Goal: Task Accomplishment & Management: Use online tool/utility

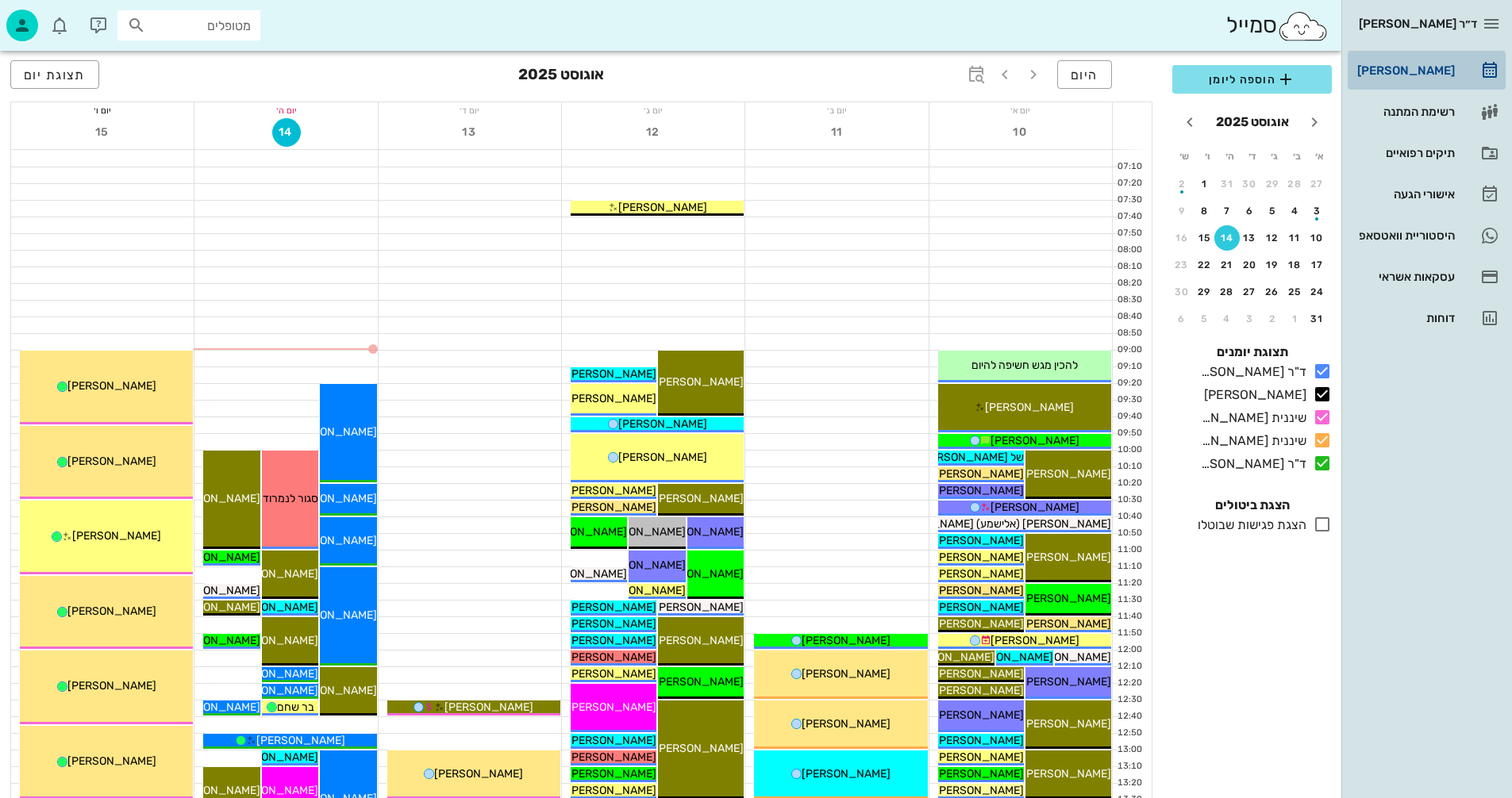
click at [1450, 63] on div "[PERSON_NAME]" at bounding box center [1405, 70] width 101 height 25
click at [1227, 236] on div "14" at bounding box center [1227, 238] width 25 height 11
click at [285, 128] on span "14" at bounding box center [286, 132] width 27 height 14
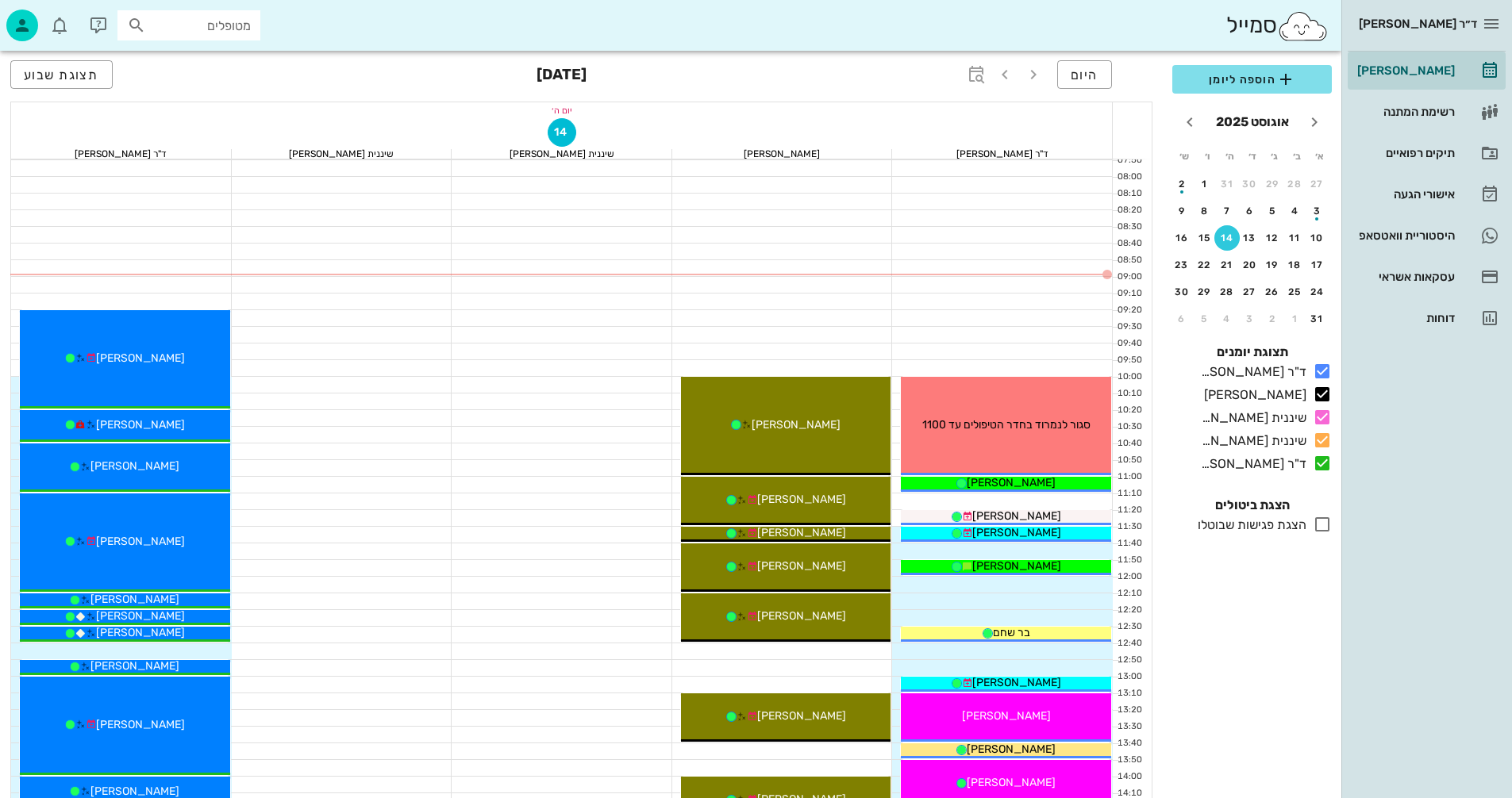
scroll to position [80, 0]
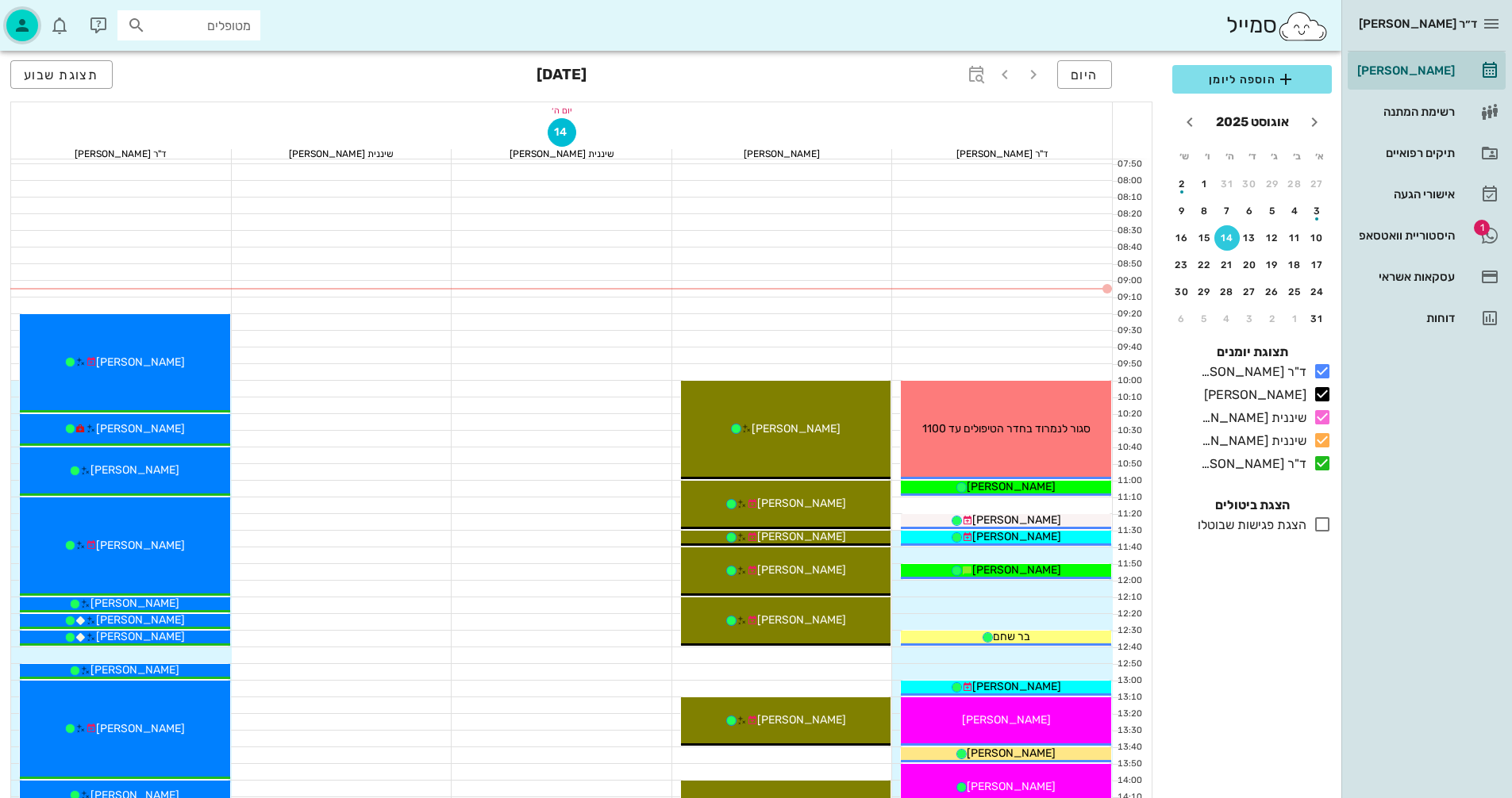
click at [15, 21] on icon "button" at bounding box center [22, 25] width 19 height 19
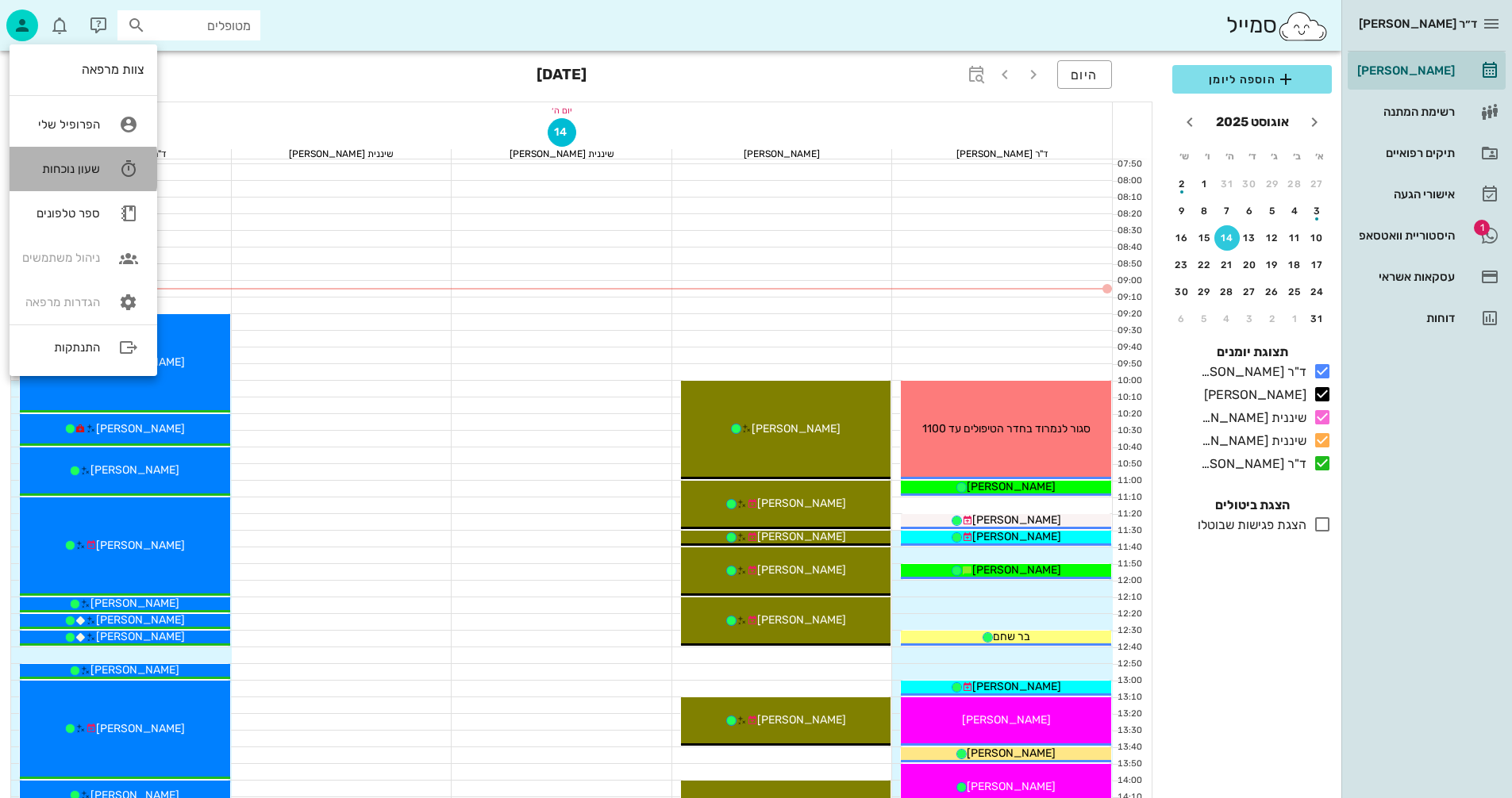
click at [89, 164] on div "שעון נוכחות" at bounding box center [61, 169] width 78 height 15
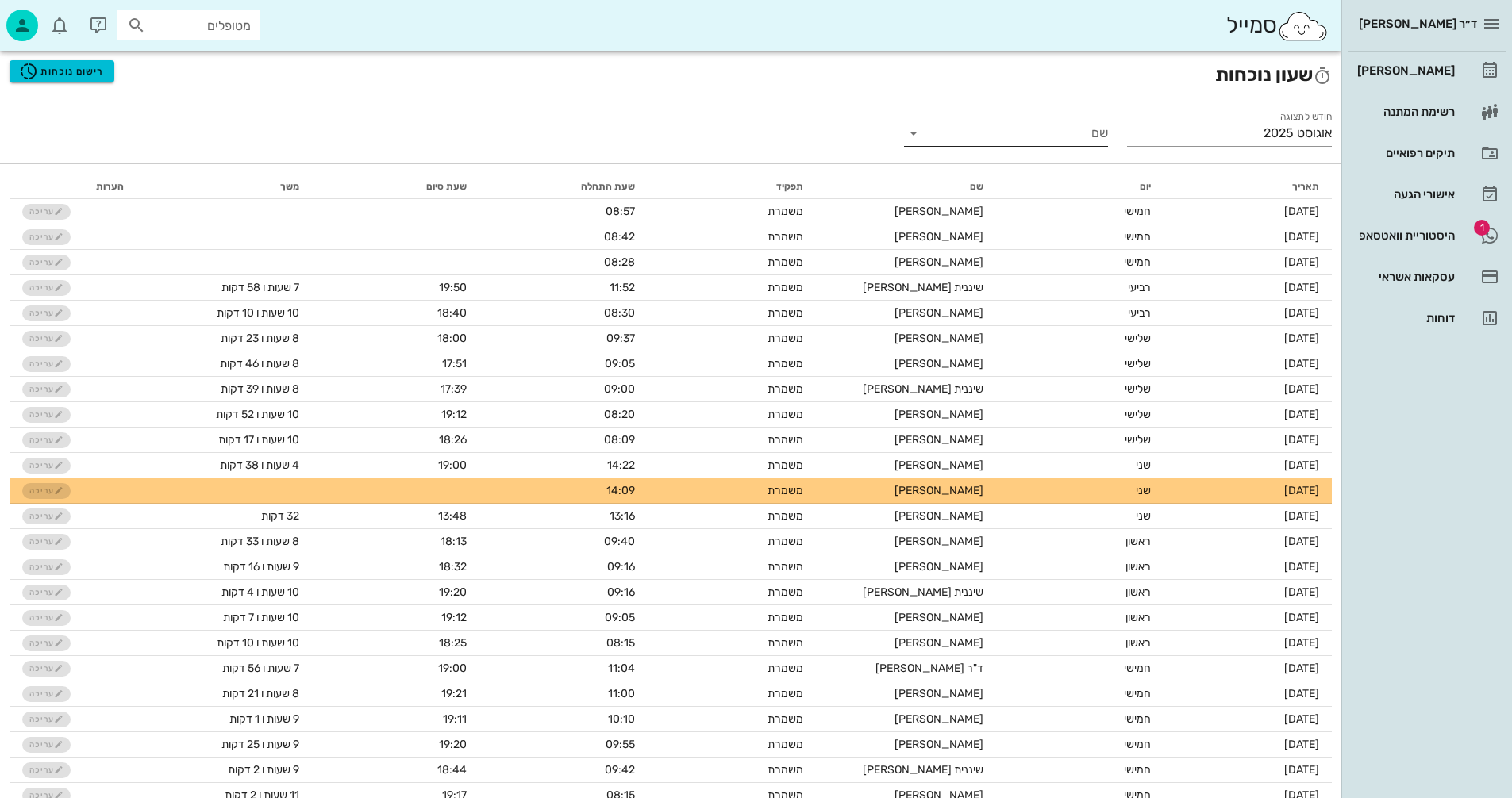
click at [913, 136] on icon at bounding box center [913, 132] width 19 height 19
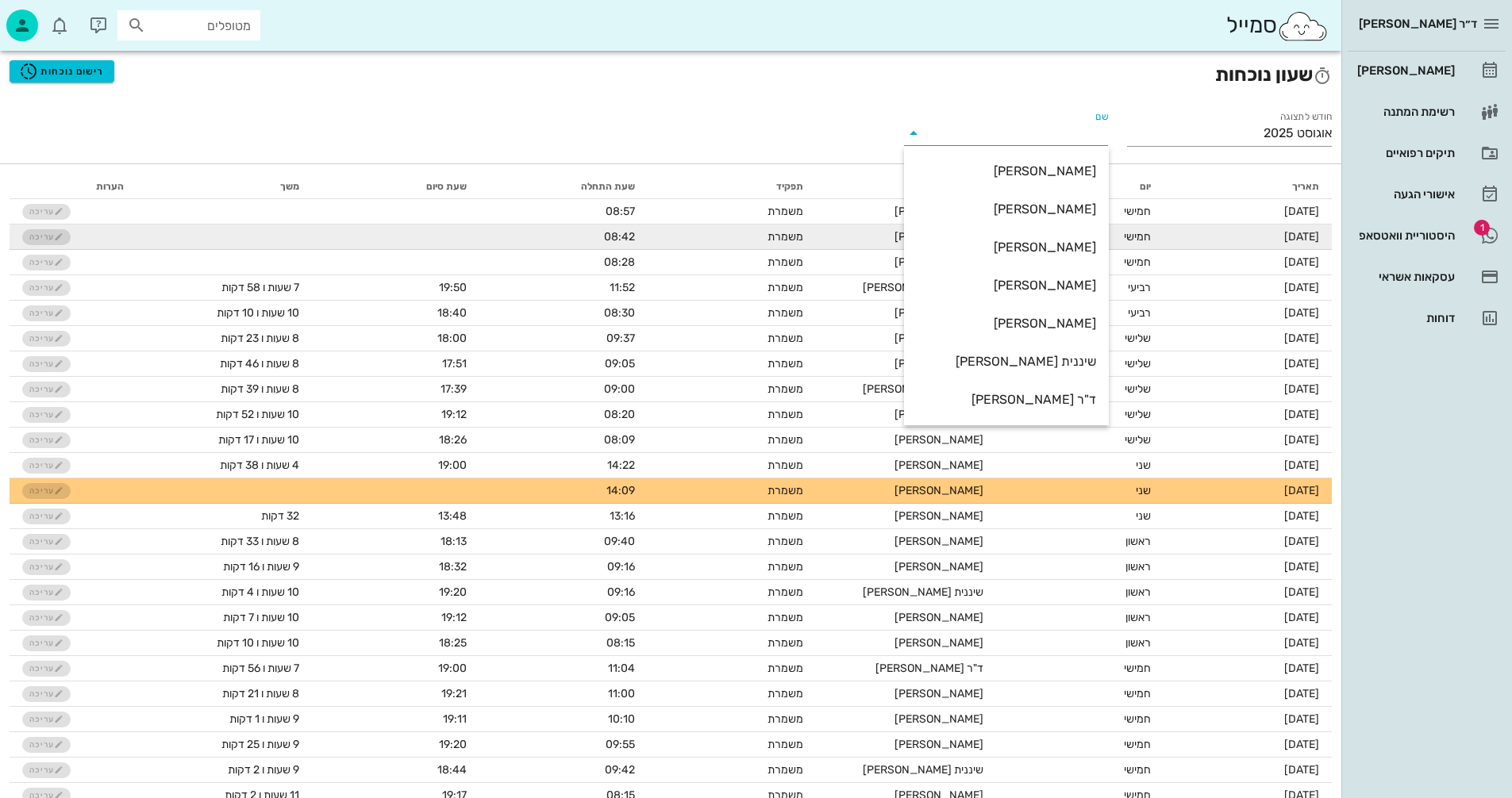
type input "a"
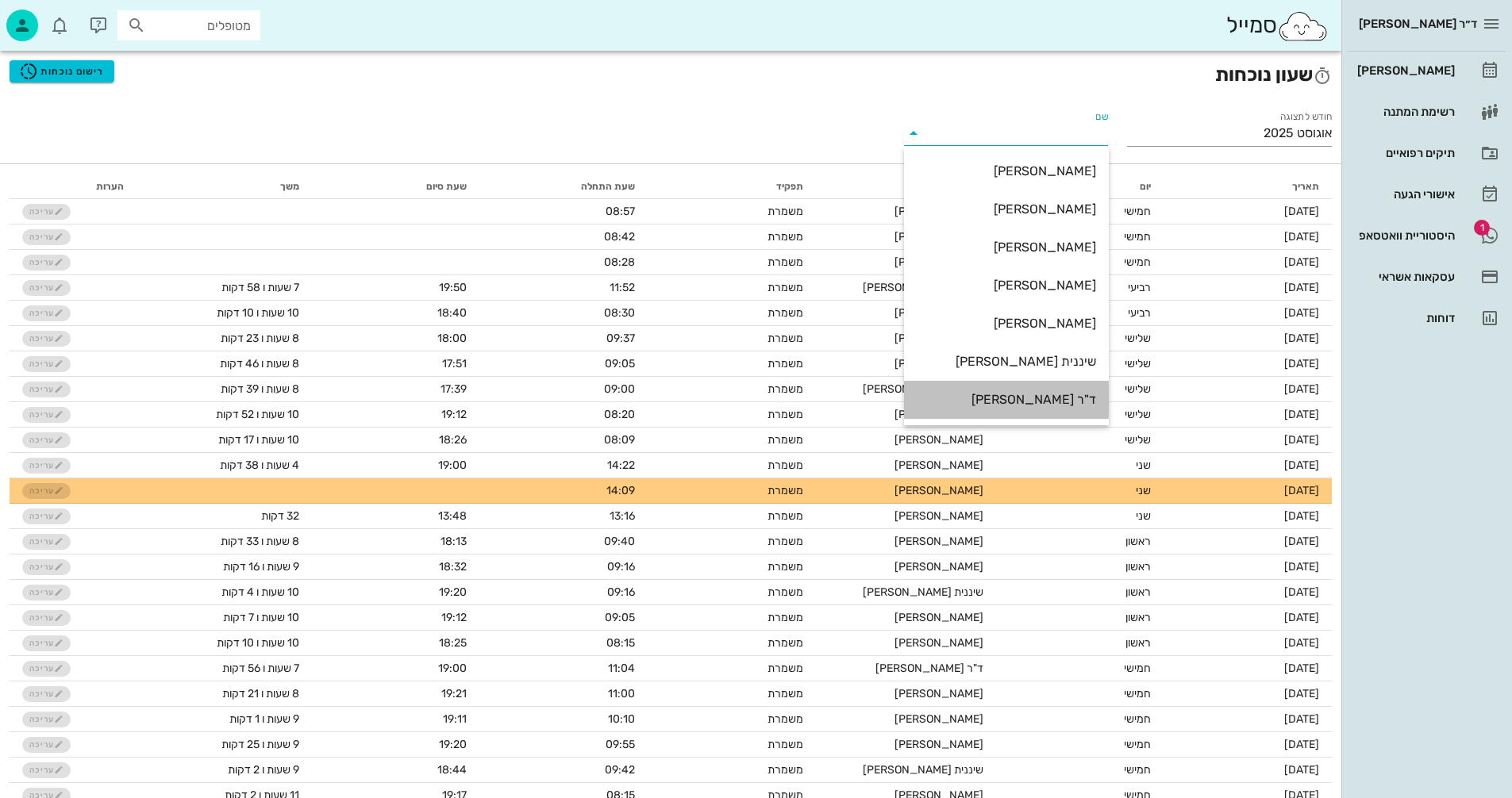
click at [1044, 399] on div "ד"ר [PERSON_NAME]" at bounding box center [1006, 399] width 180 height 15
type input "ד"ר [PERSON_NAME]"
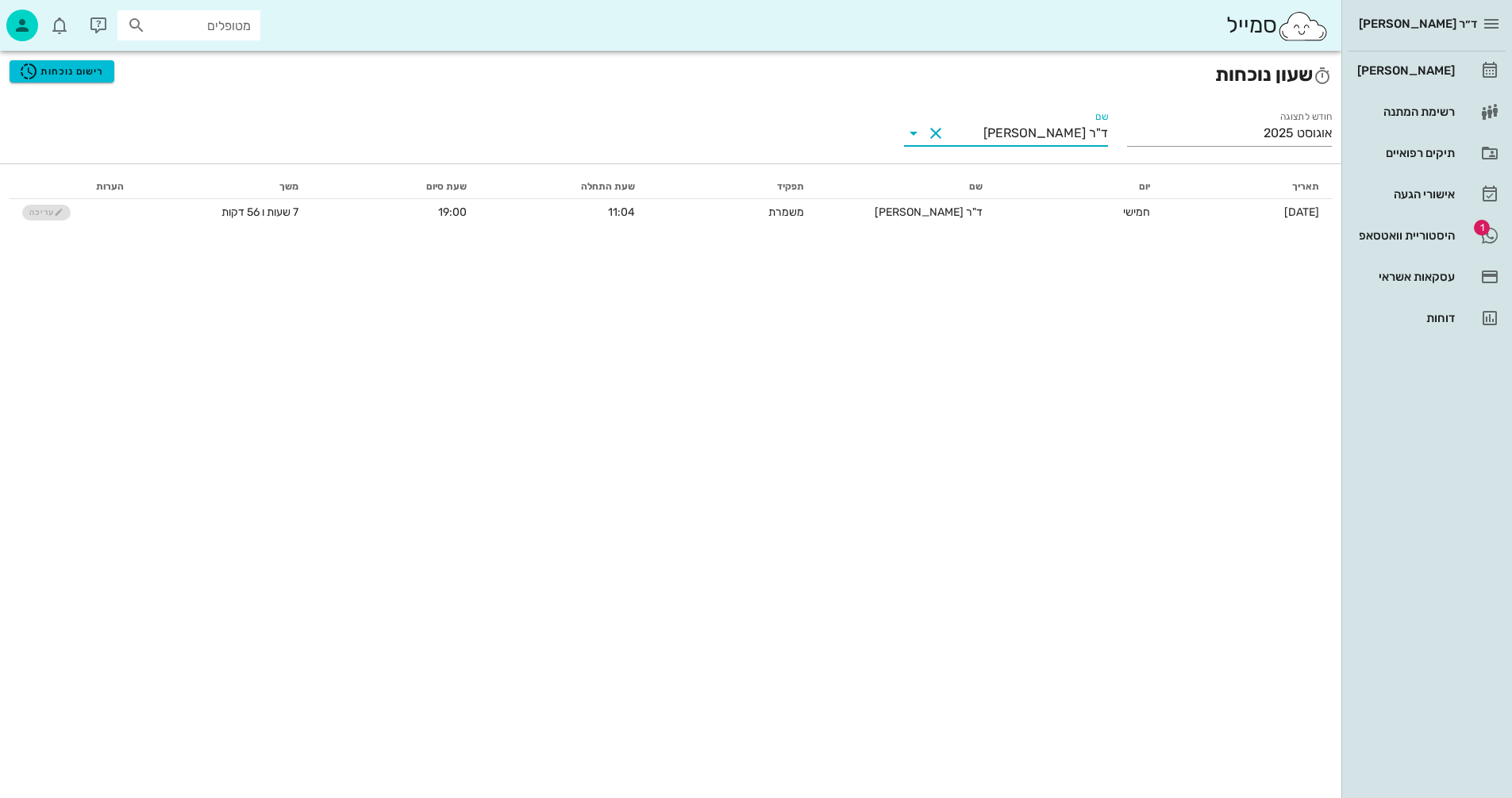
click at [914, 132] on icon at bounding box center [913, 132] width 19 height 19
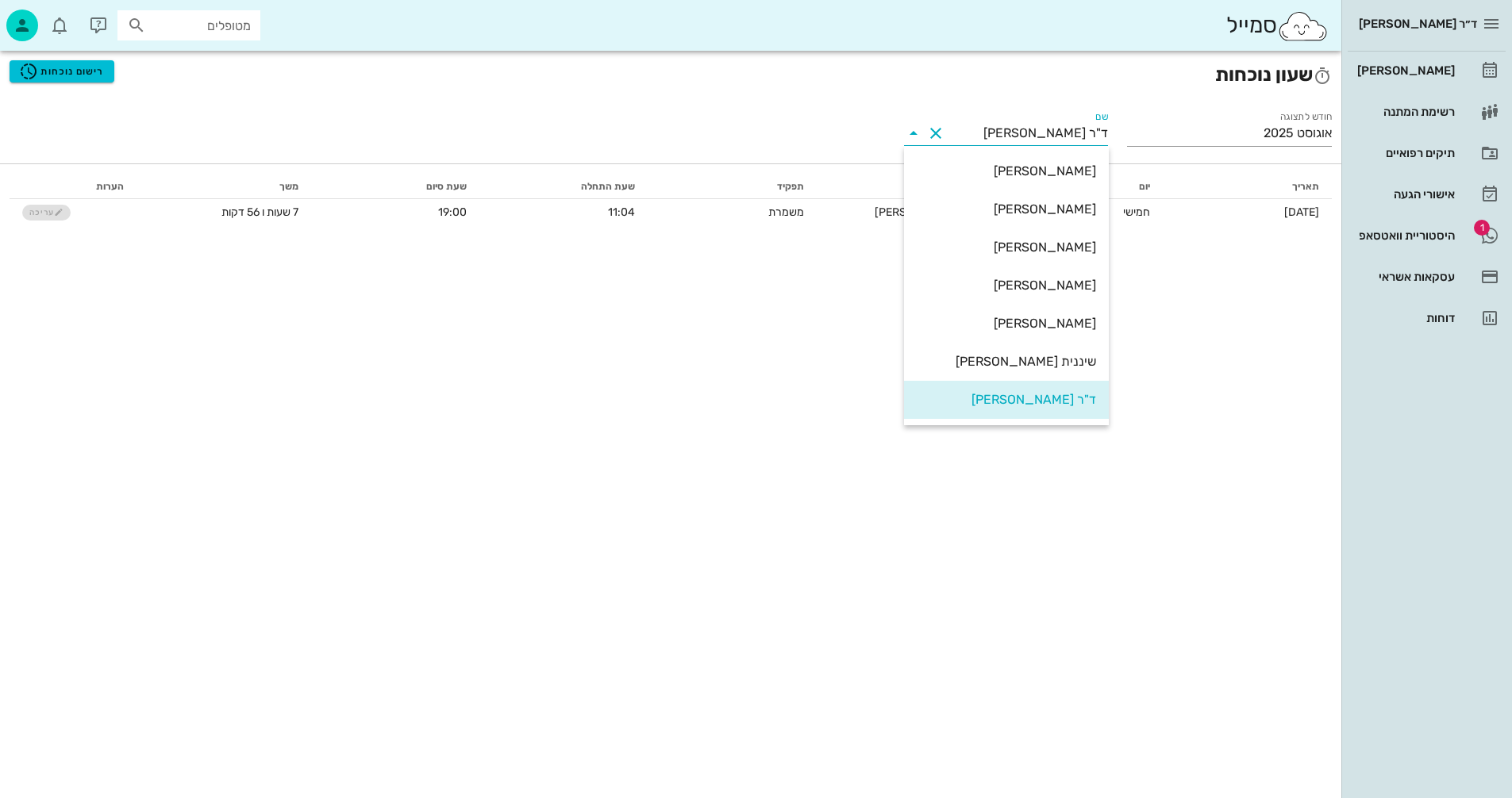
click at [1075, 406] on div "ד"ר [PERSON_NAME]" at bounding box center [1006, 399] width 180 height 15
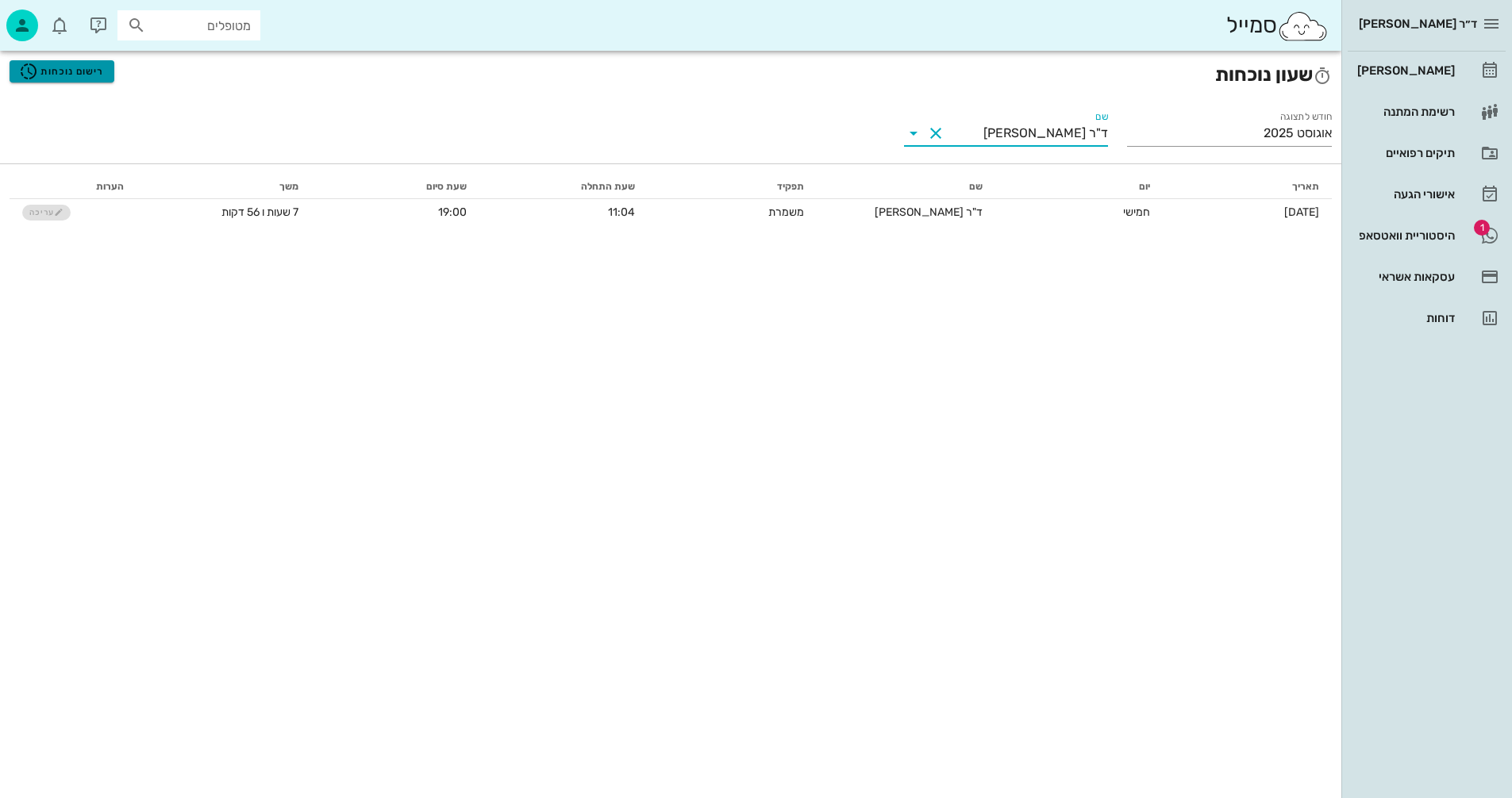
click at [83, 67] on span "רישום נוכחות" at bounding box center [61, 71] width 85 height 19
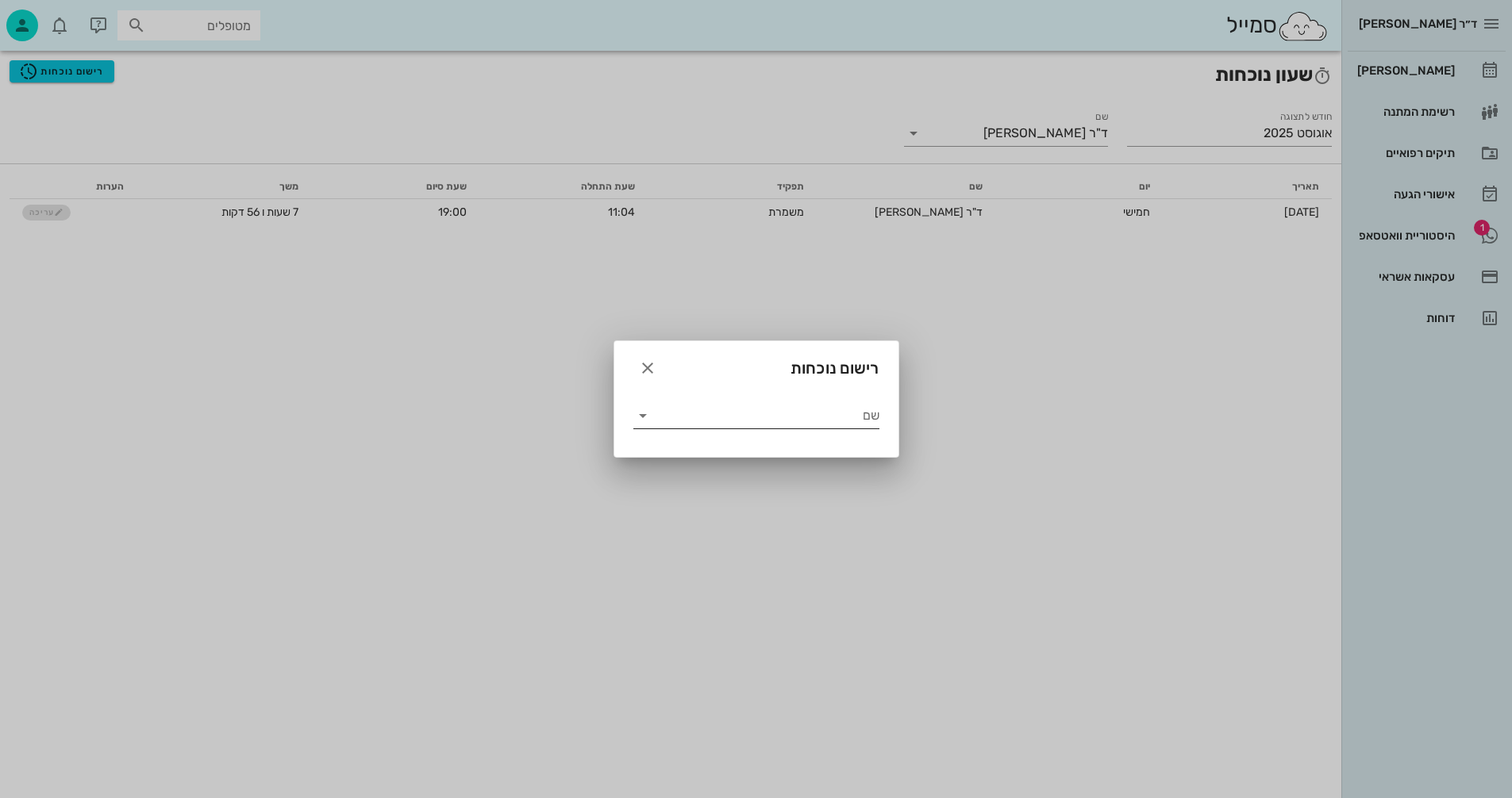
click at [645, 422] on icon at bounding box center [642, 415] width 19 height 19
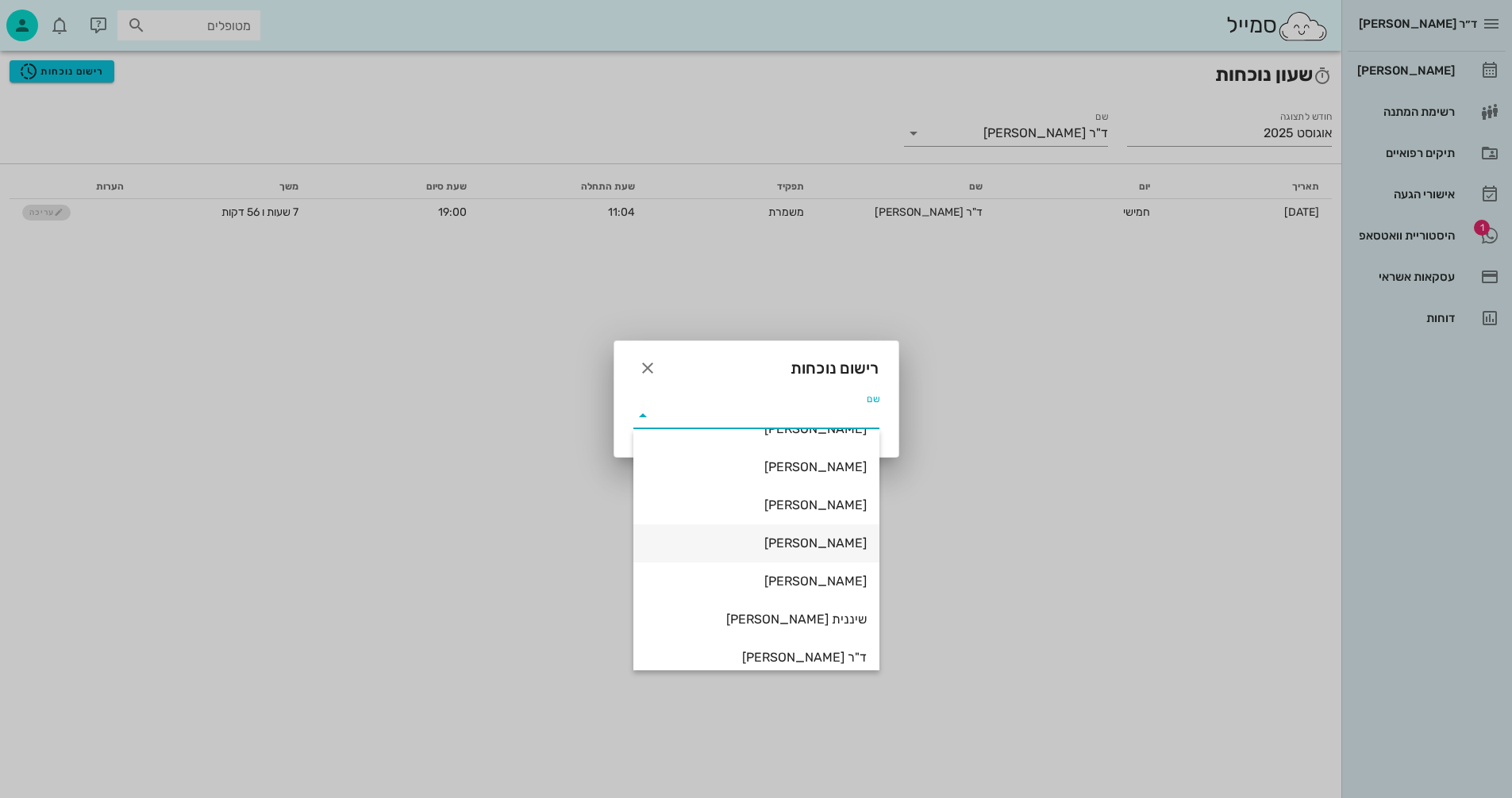
scroll to position [38, 0]
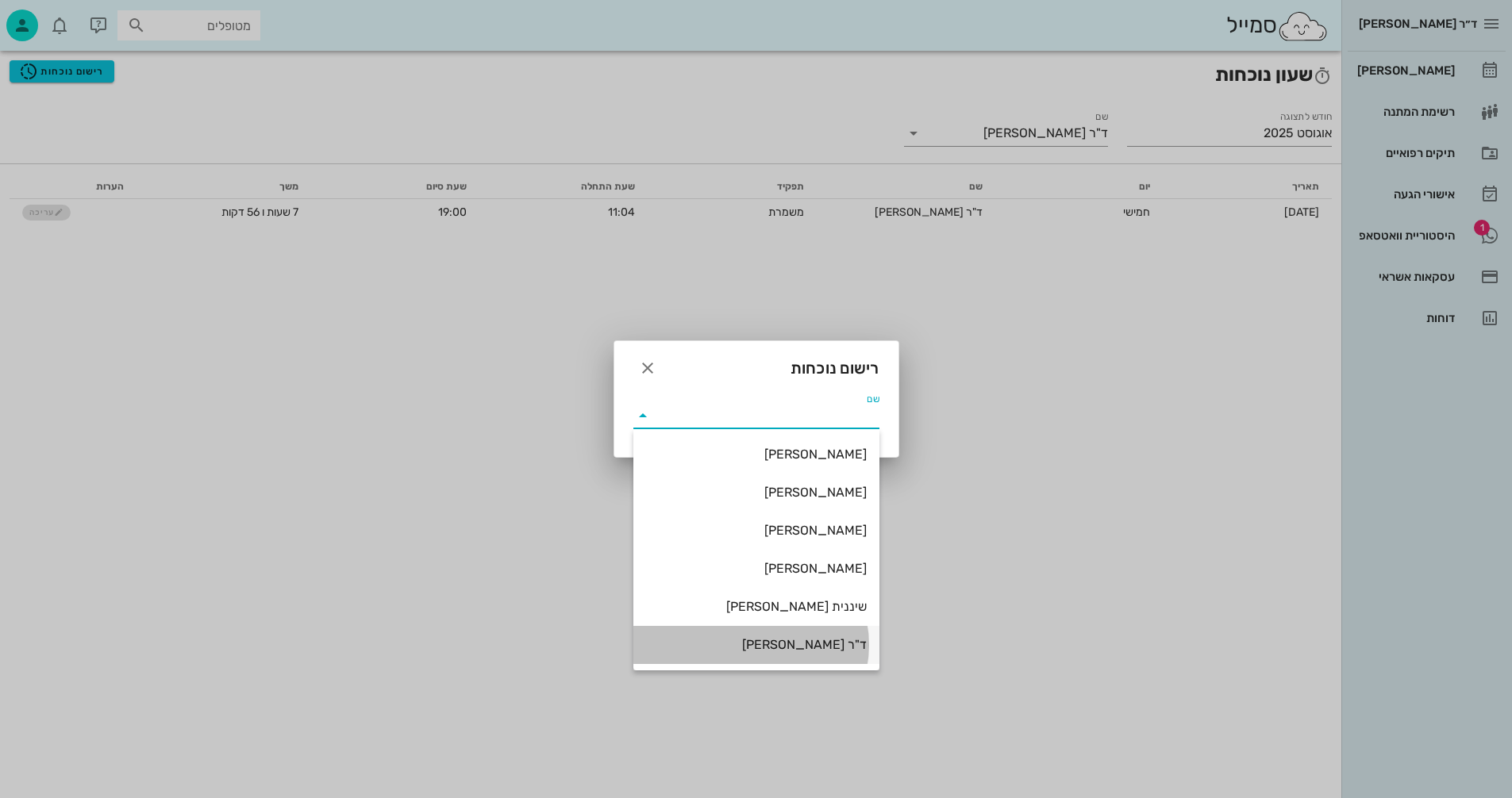
click at [832, 643] on div "ד"ר [PERSON_NAME]" at bounding box center [757, 644] width 221 height 15
type input "ד"ר [PERSON_NAME]"
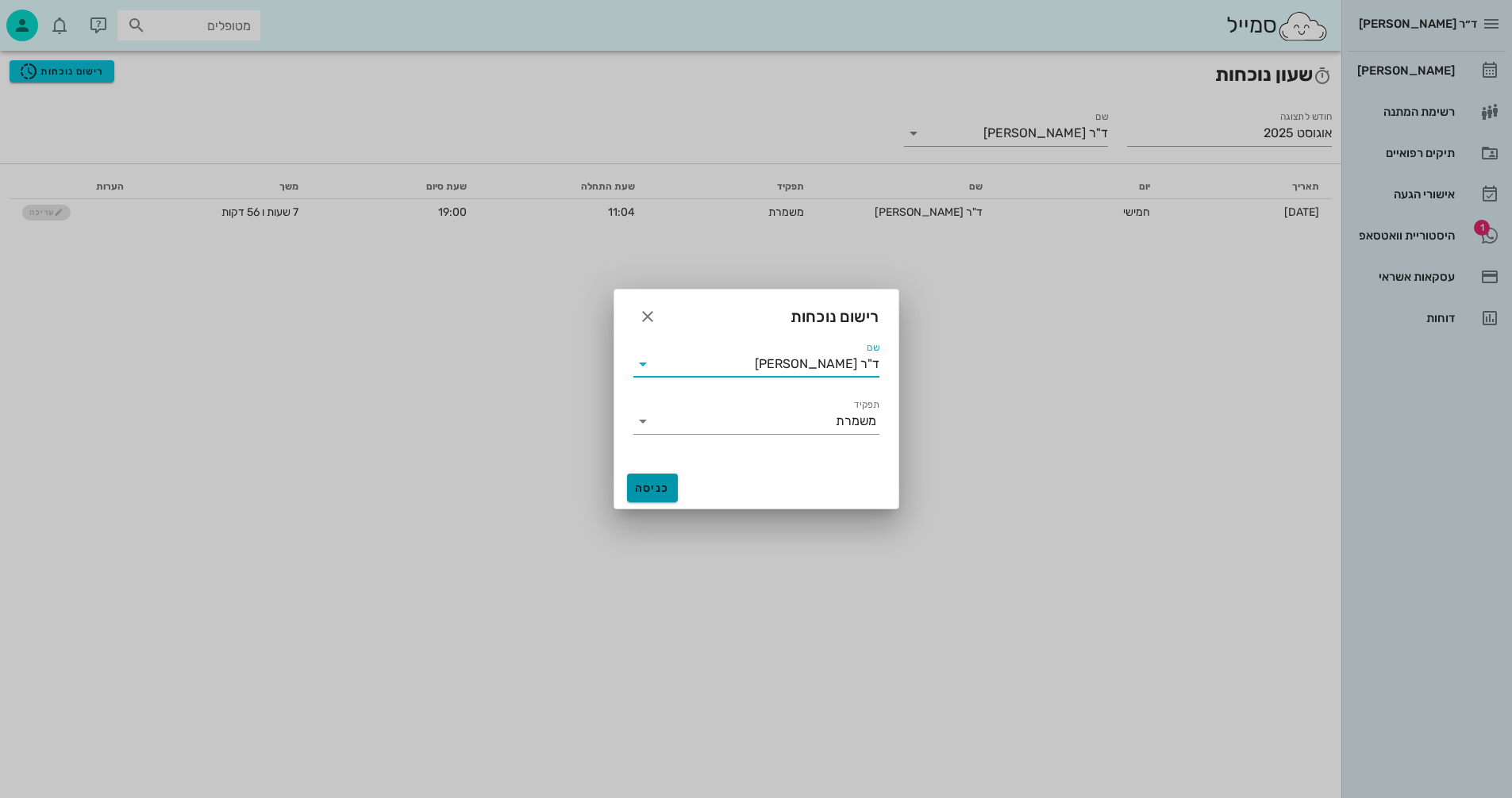
click at [650, 492] on span "כניסה" at bounding box center [652, 488] width 38 height 14
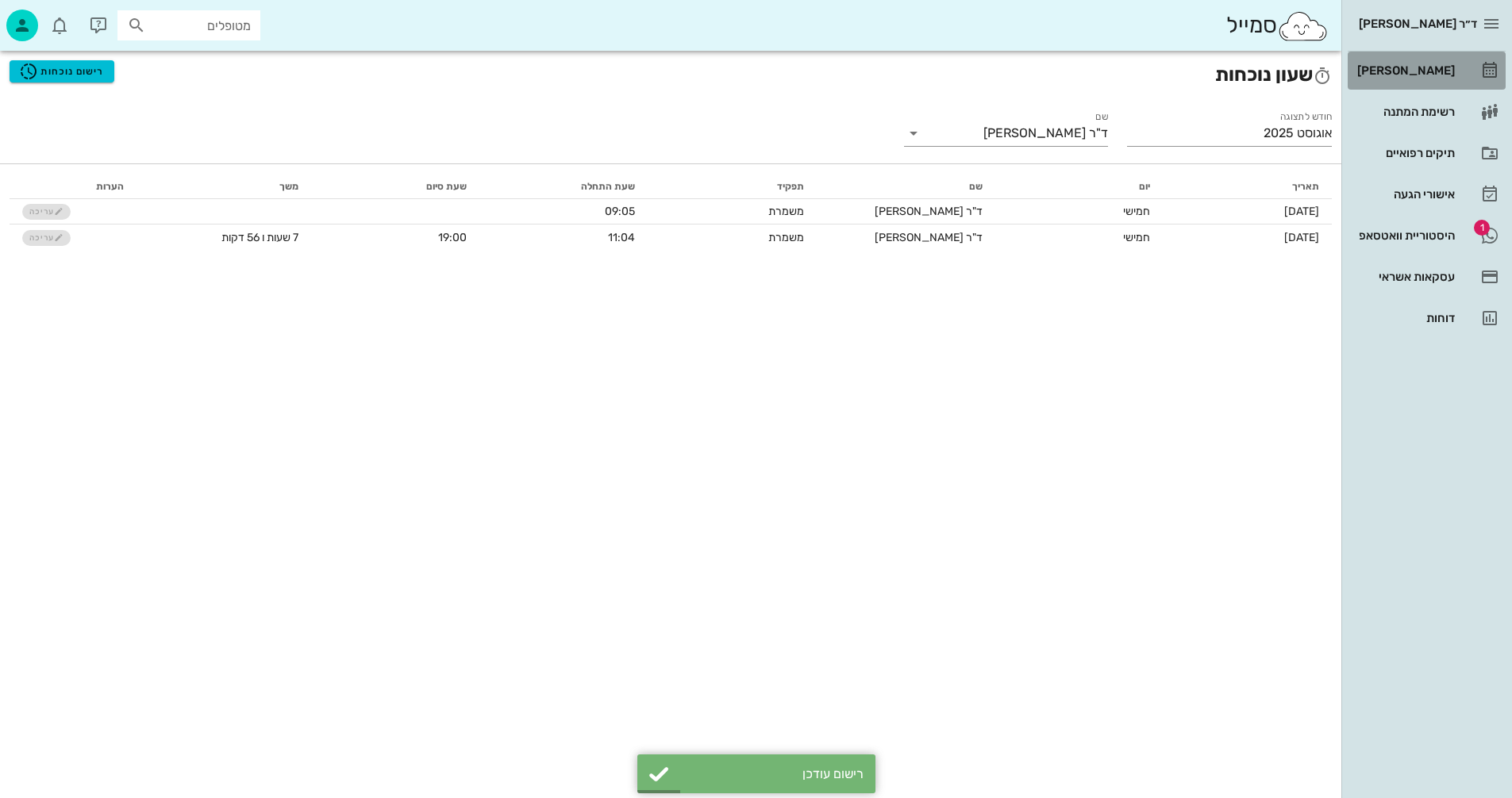
click at [1453, 65] on div "[PERSON_NAME]" at bounding box center [1405, 71] width 101 height 13
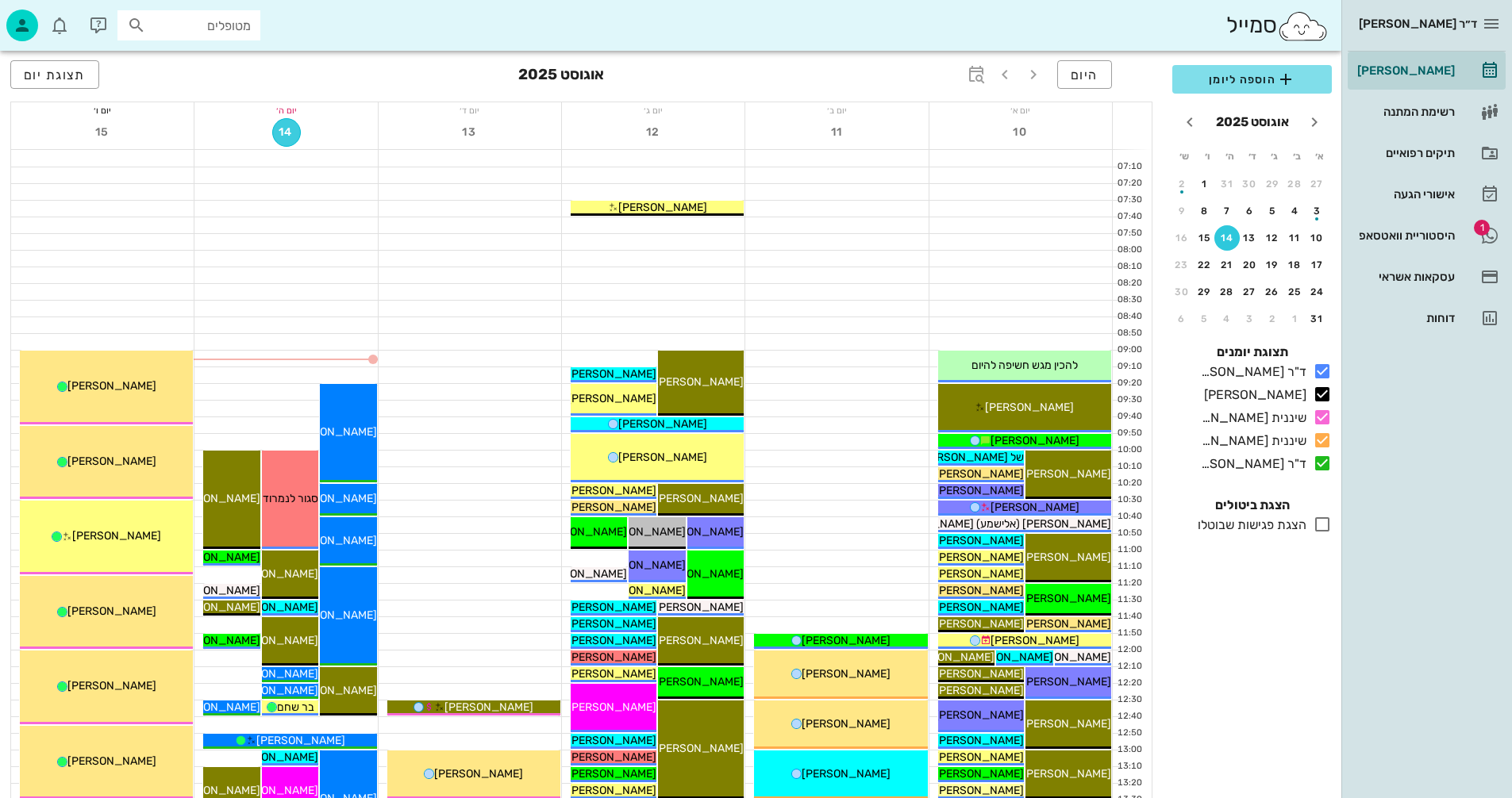
click at [288, 131] on span "14" at bounding box center [286, 132] width 27 height 14
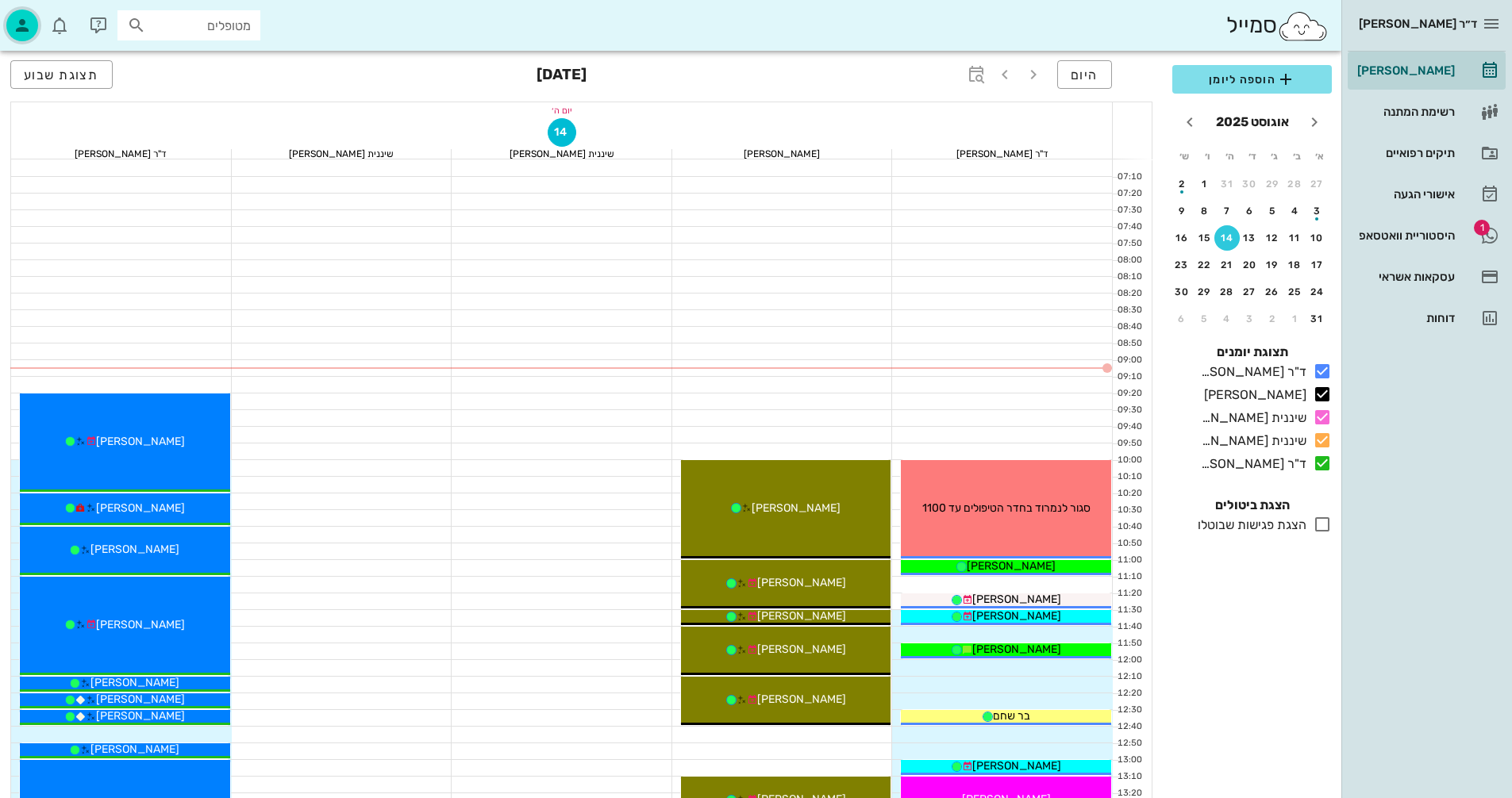
click at [25, 21] on icon "button" at bounding box center [22, 25] width 19 height 19
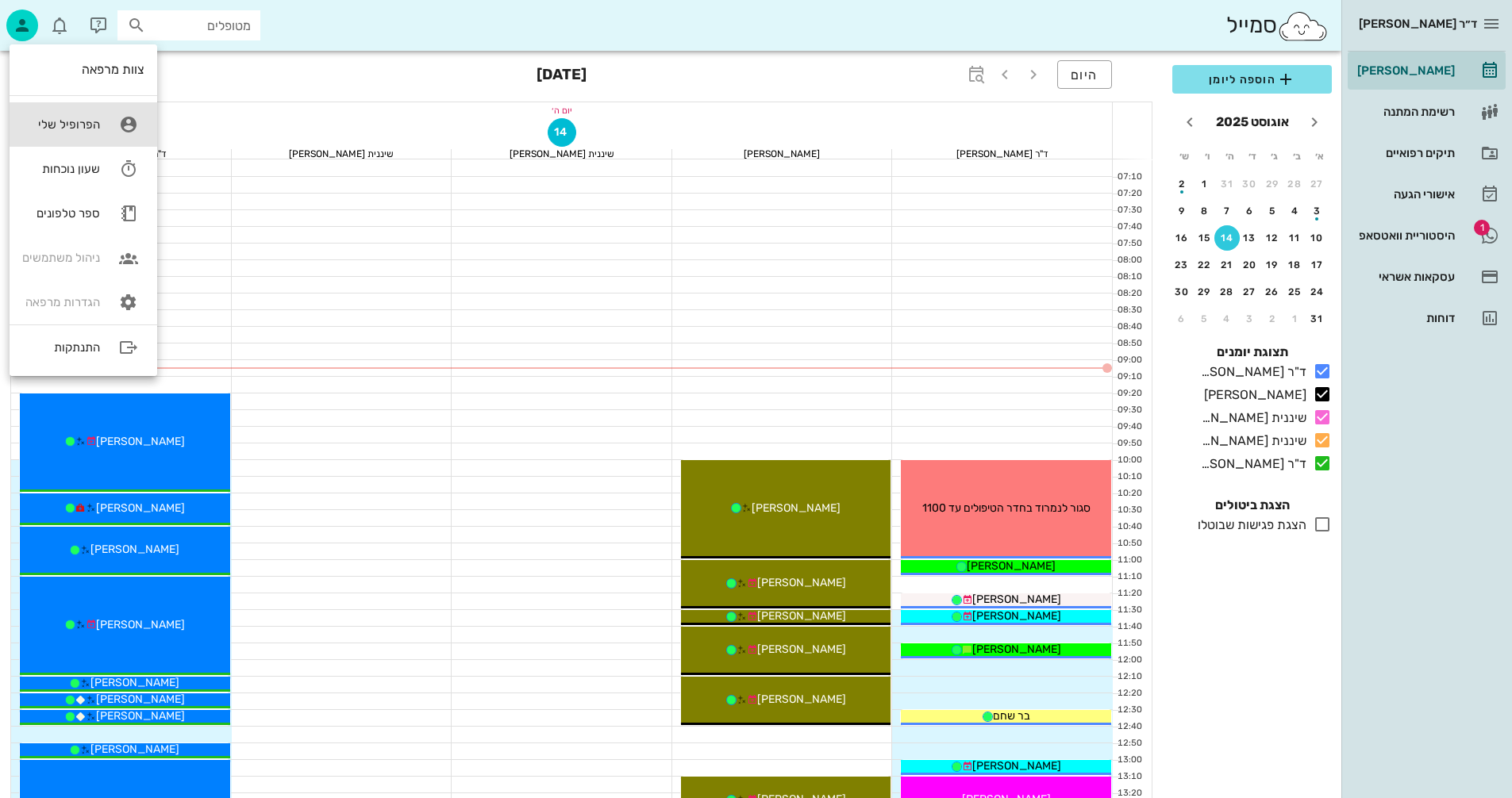
click at [89, 119] on div "הפרופיל שלי" at bounding box center [61, 125] width 78 height 15
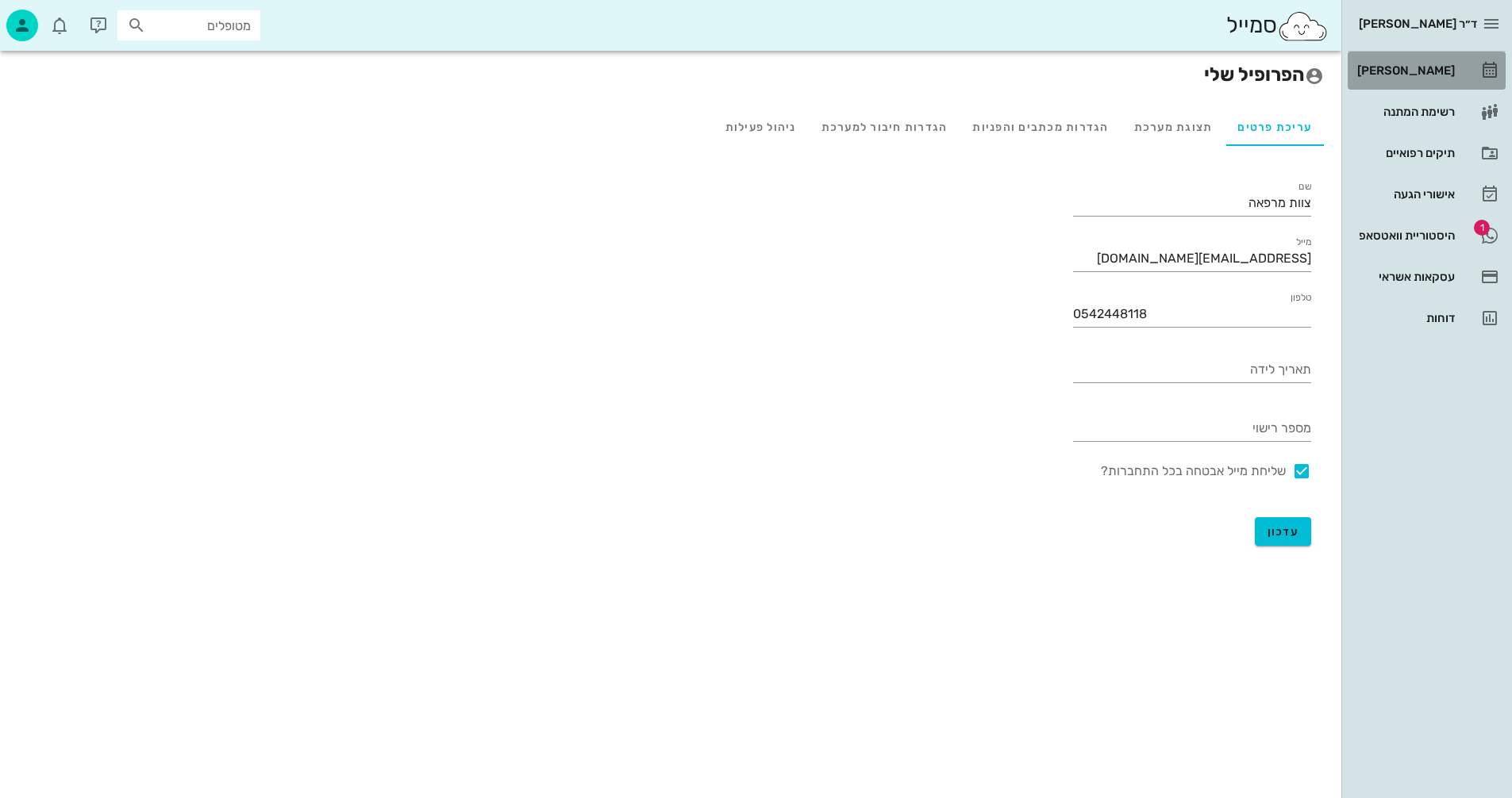
click at [1436, 68] on div "[PERSON_NAME]" at bounding box center [1405, 71] width 101 height 13
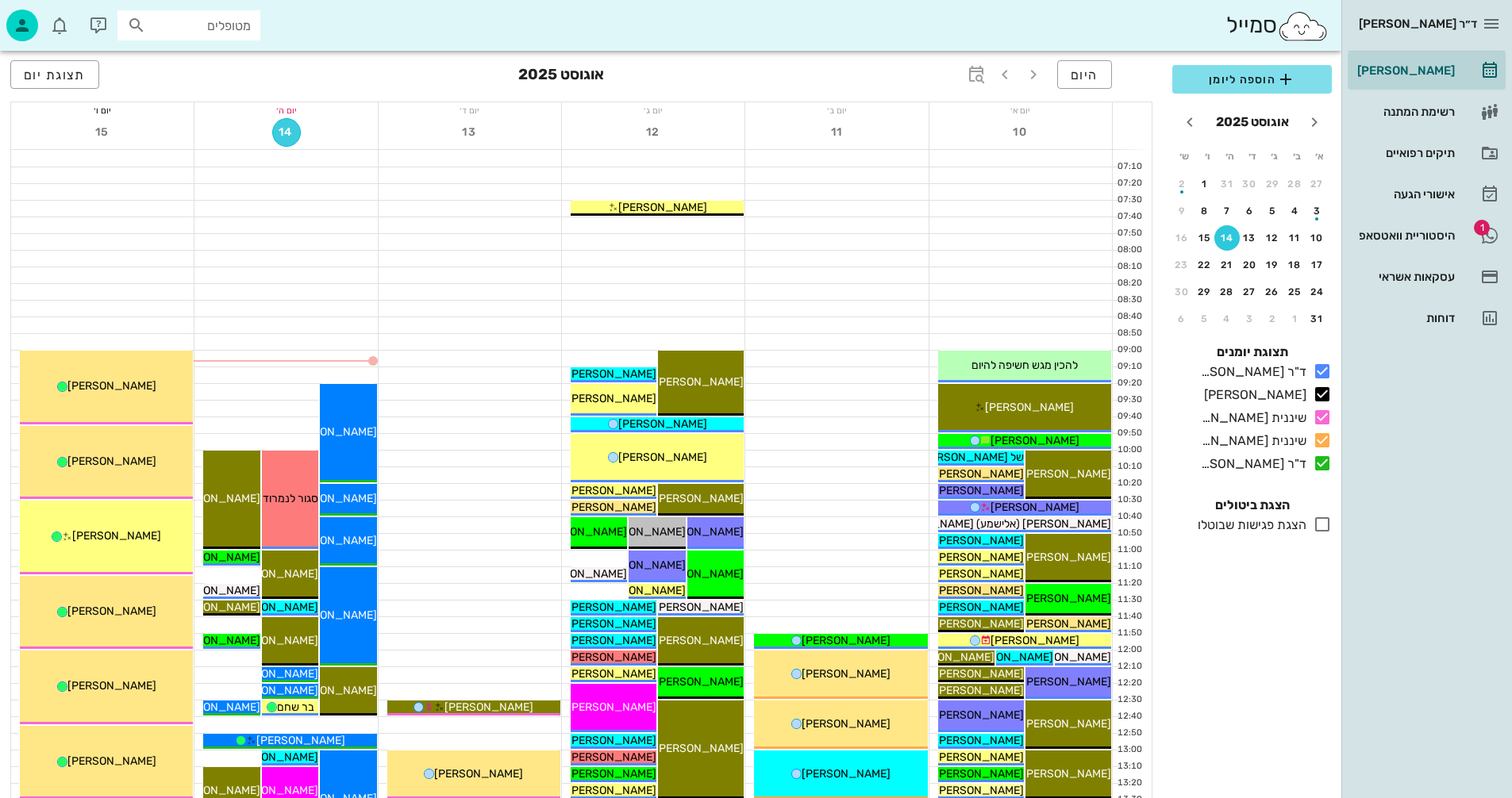
click at [289, 138] on span "14" at bounding box center [286, 132] width 27 height 14
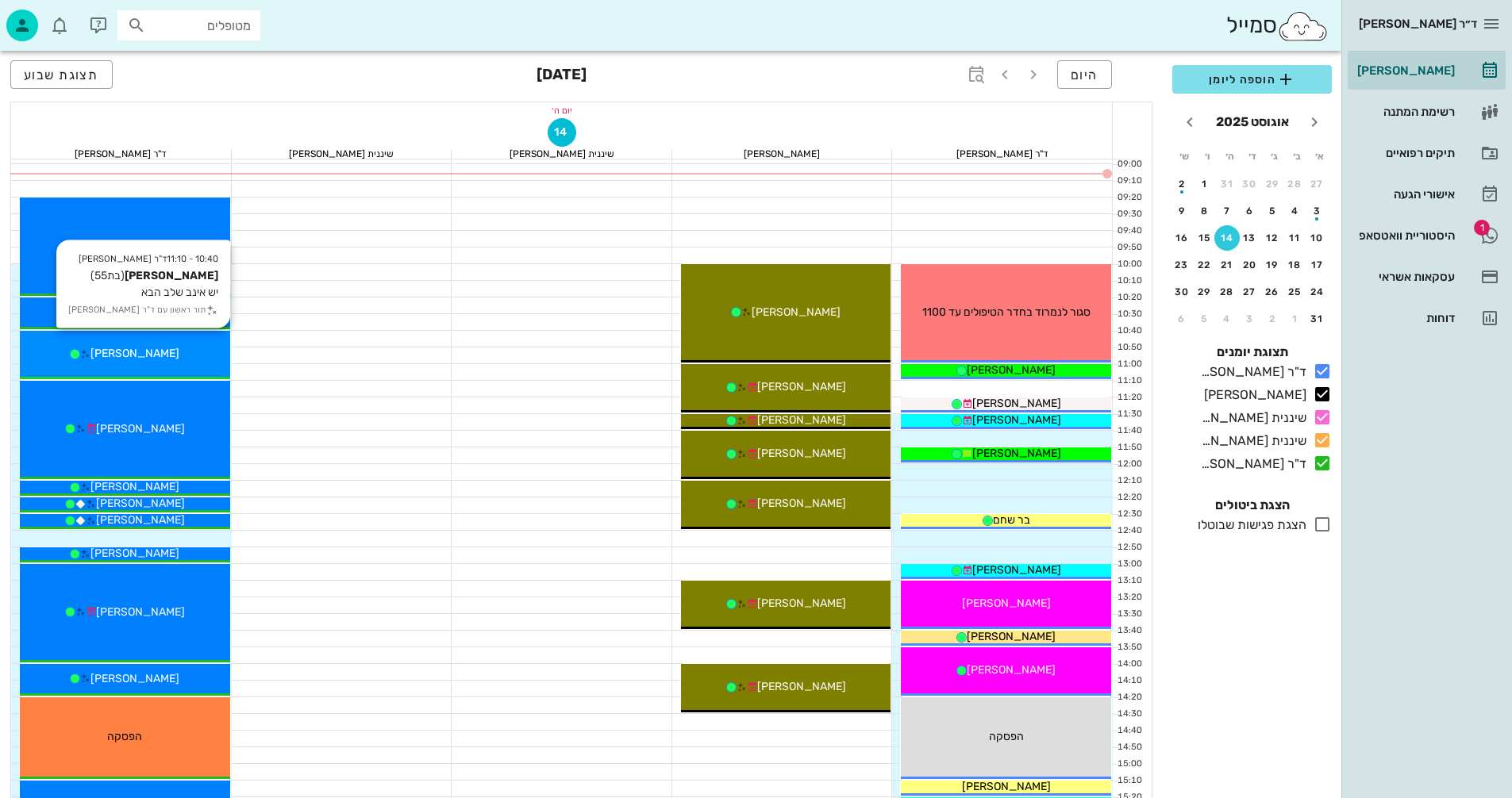
scroll to position [158, 0]
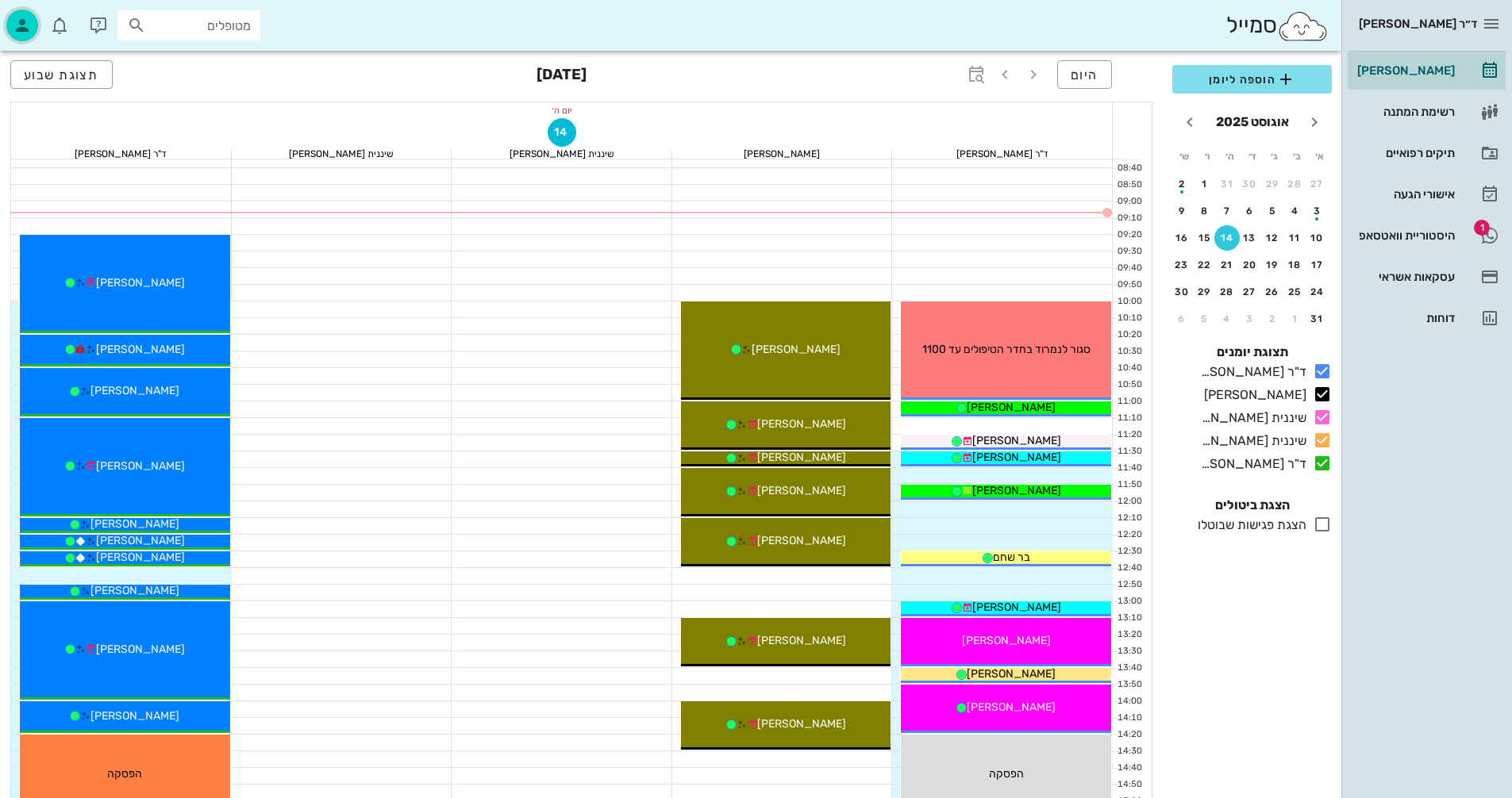
click at [20, 17] on icon "button" at bounding box center [22, 25] width 19 height 19
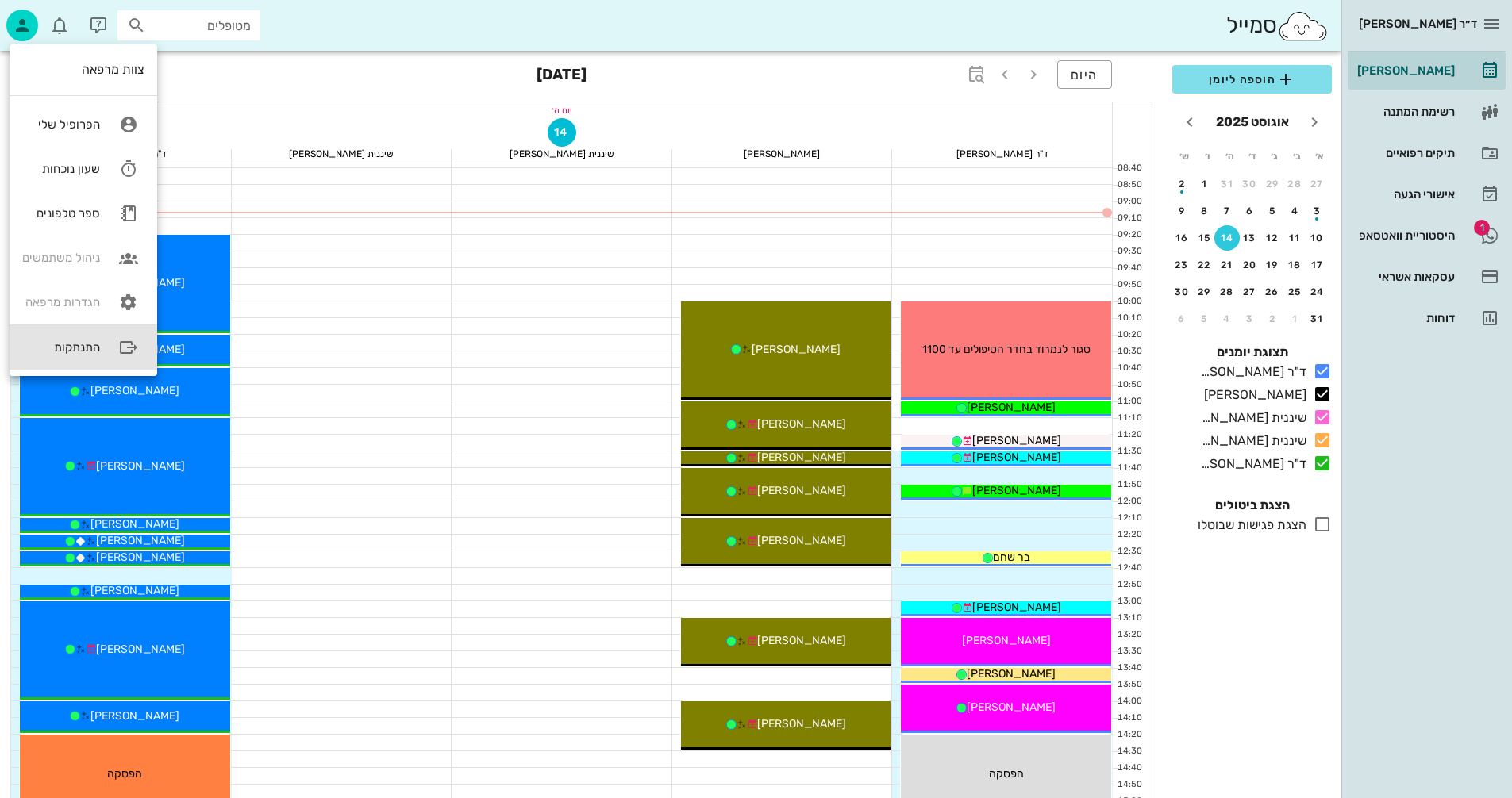
click at [67, 360] on div "התנתקות" at bounding box center [84, 347] width 148 height 45
